Goal: Navigation & Orientation: Find specific page/section

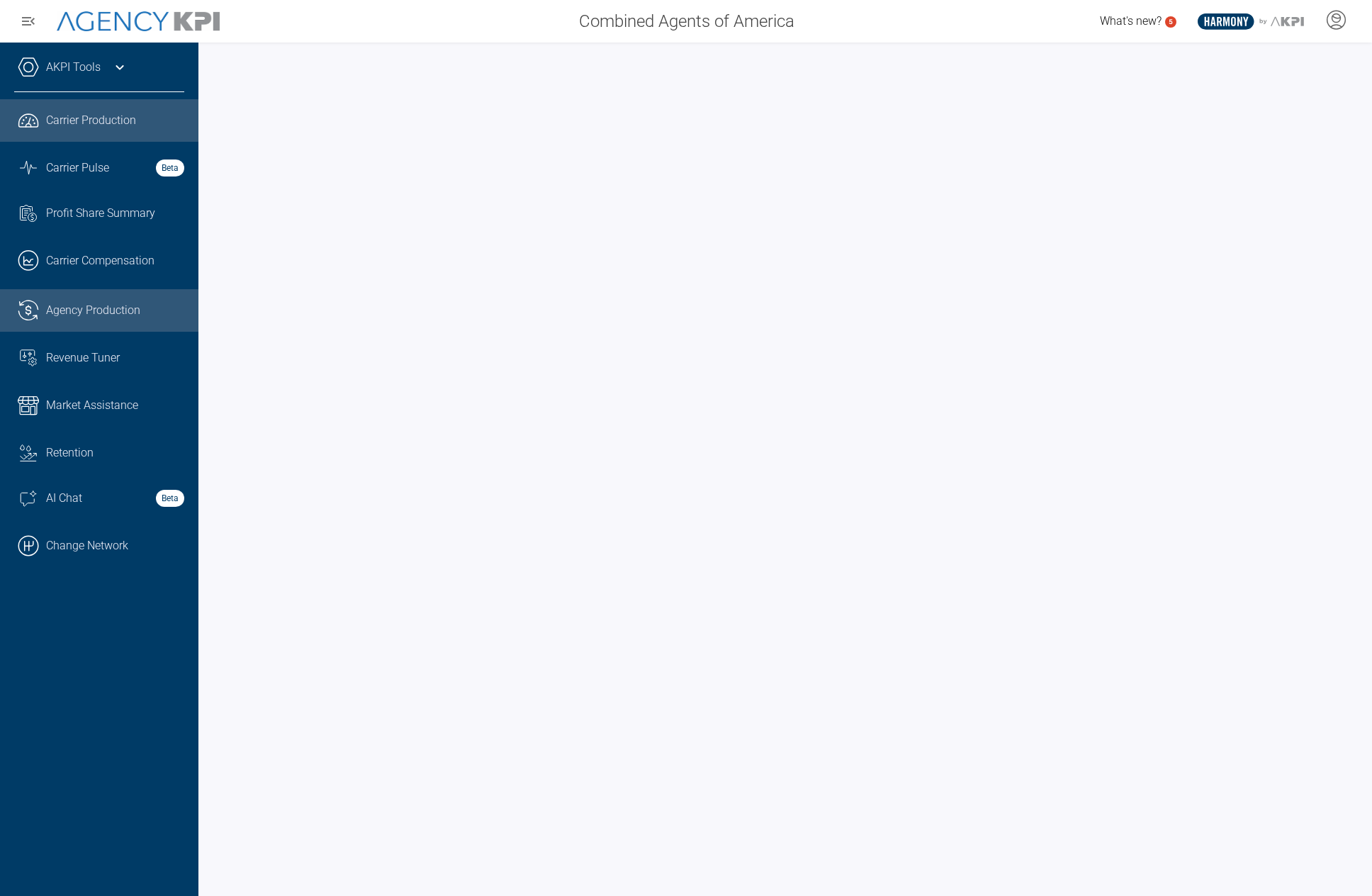
click at [114, 297] on link ".cls-1{fill:none;stroke:#221f20;stroke-linecap:round;stroke-linejoin:round;stro…" at bounding box center [99, 310] width 199 height 42
click at [68, 538] on link ".cls-1{fill:none;stroke:#000;stroke-linecap:round;stroke-linejoin:round;stroke-…" at bounding box center [99, 546] width 199 height 42
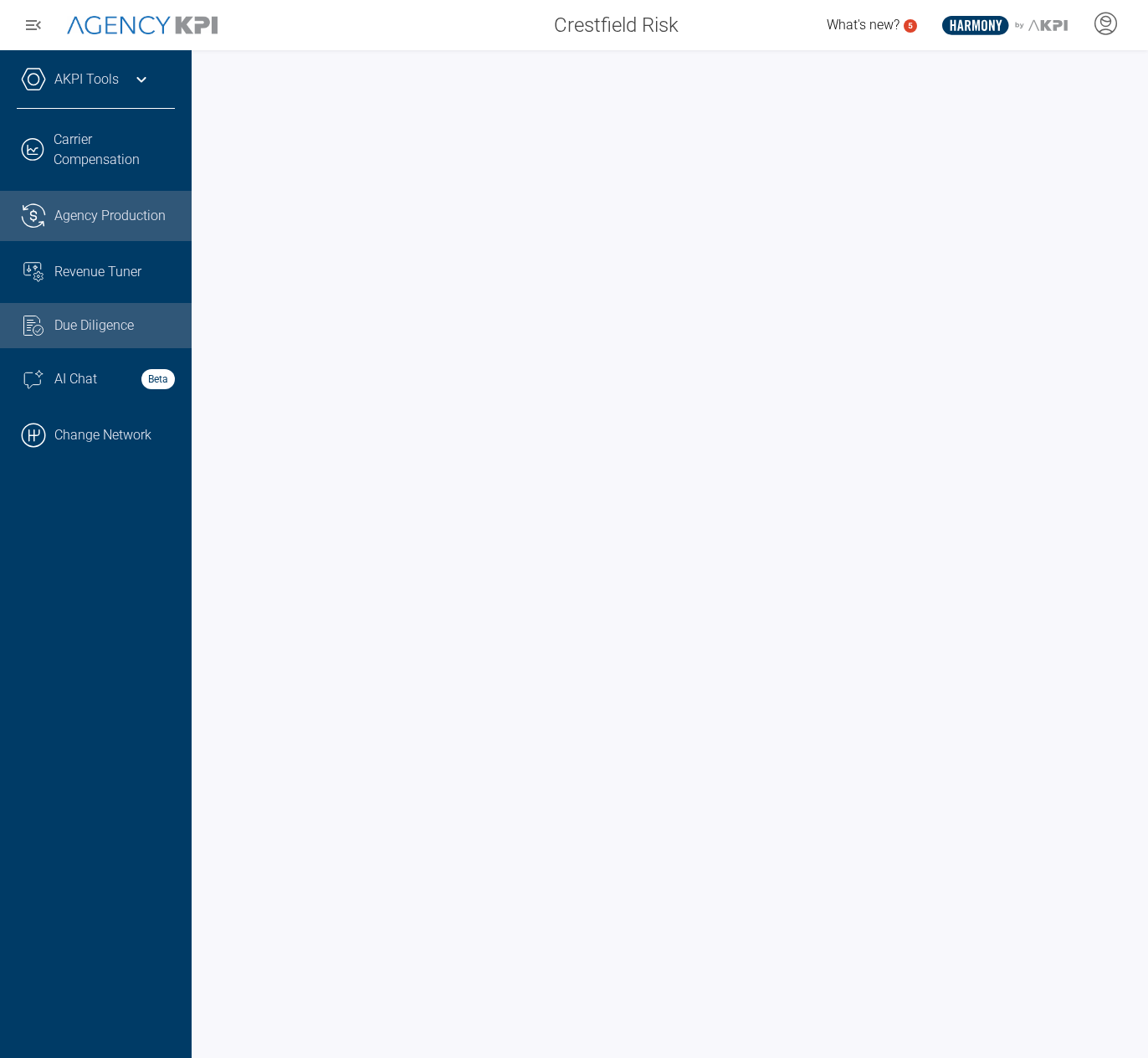
click at [57, 224] on span "Agency Production" at bounding box center [110, 216] width 111 height 20
